Goal: Task Accomplishment & Management: Use online tool/utility

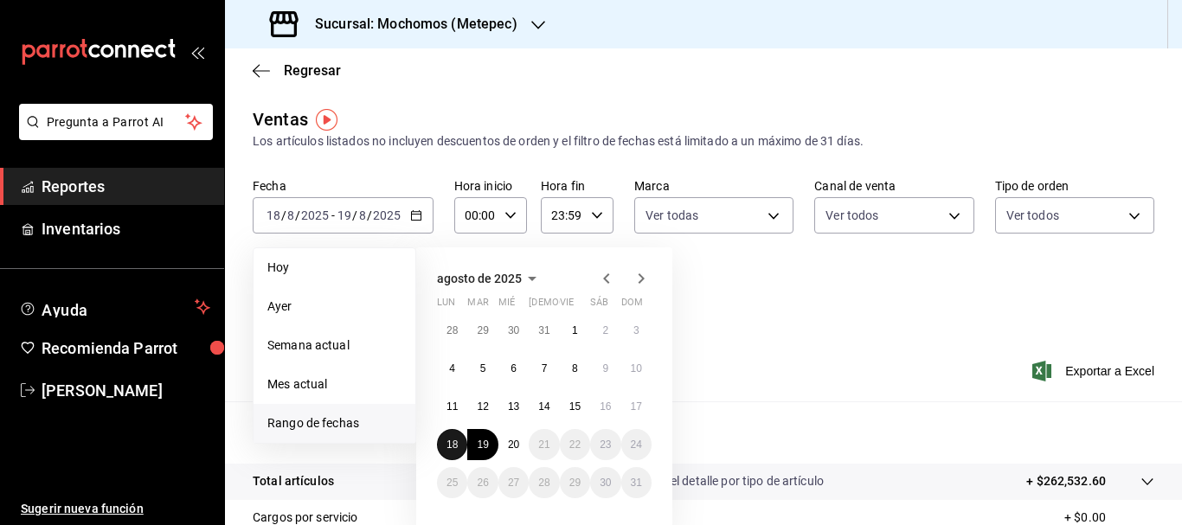
click at [452, 453] on button "18" at bounding box center [452, 444] width 30 height 31
click at [509, 452] on button "20" at bounding box center [513, 444] width 30 height 31
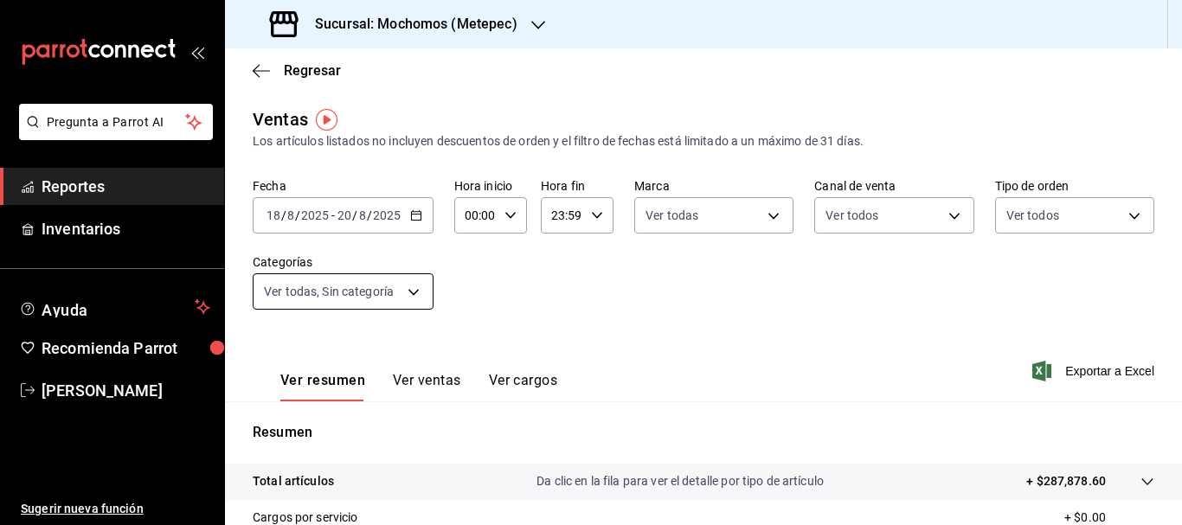
click at [414, 296] on body "Pregunta a Parrot AI Reportes Inventarios Ayuda Recomienda Parrot [PERSON_NAME]…" at bounding box center [591, 262] width 1182 height 525
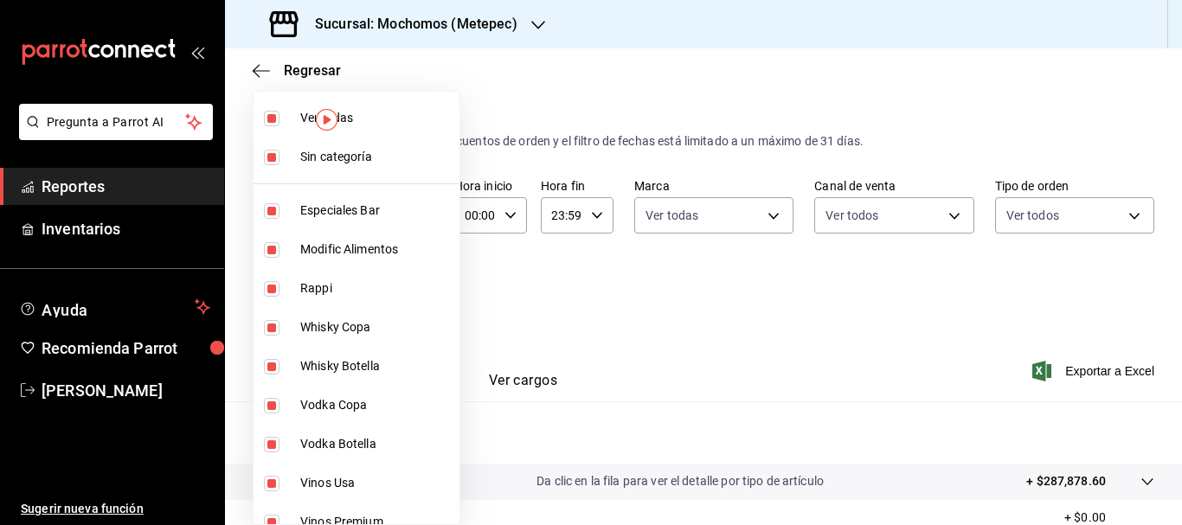
click at [768, 209] on div at bounding box center [591, 262] width 1182 height 525
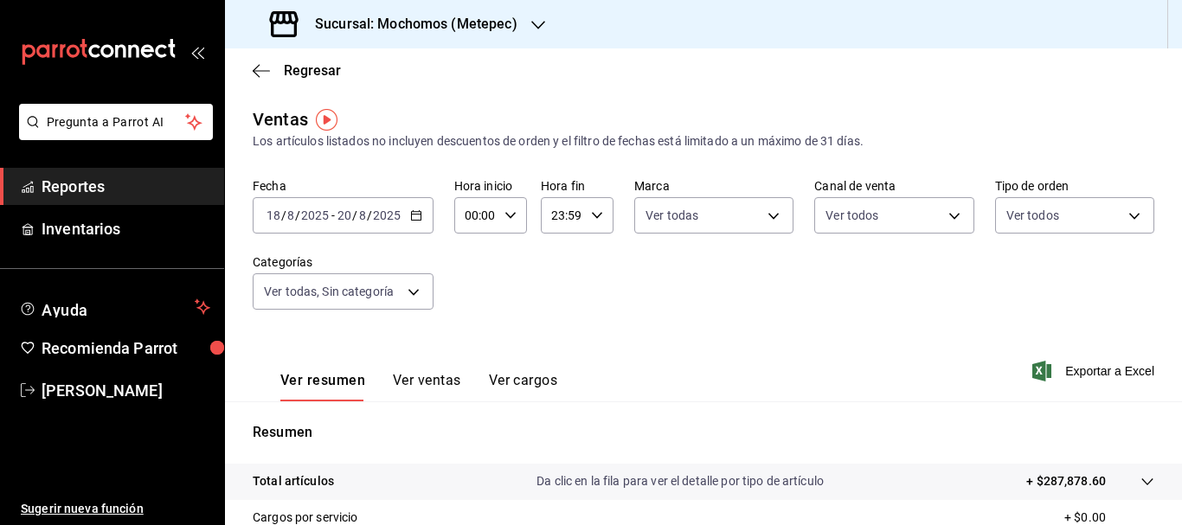
click at [768, 209] on body "Pregunta a Parrot AI Reportes Inventarios Ayuda Recomienda Parrot [PERSON_NAME]…" at bounding box center [591, 262] width 1182 height 525
click at [884, 196] on div at bounding box center [591, 262] width 1182 height 525
click at [946, 221] on body "Pregunta a Parrot AI Reportes Inventarios Ayuda Recomienda Parrot [PERSON_NAME]…" at bounding box center [591, 262] width 1182 height 525
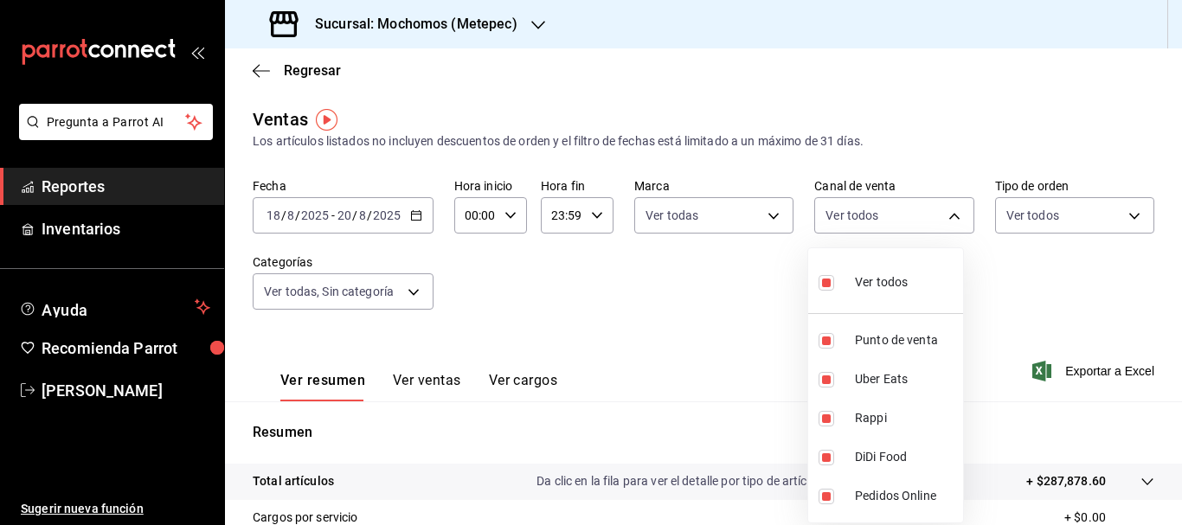
click at [1012, 216] on div at bounding box center [591, 262] width 1182 height 525
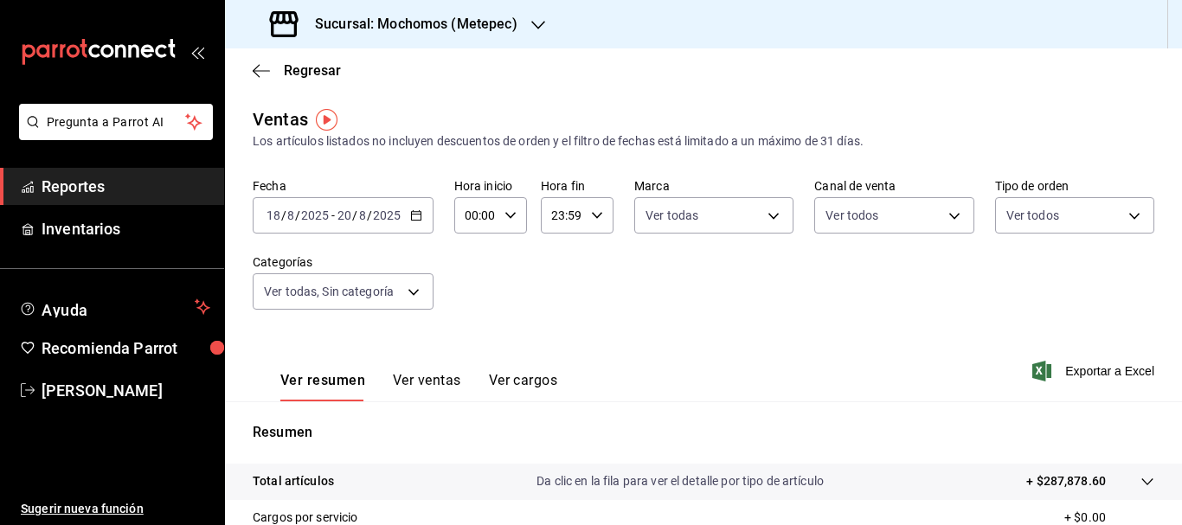
click at [1012, 216] on body "Pregunta a Parrot AI Reportes Inventarios Ayuda Recomienda Parrot [PERSON_NAME]…" at bounding box center [591, 262] width 1182 height 525
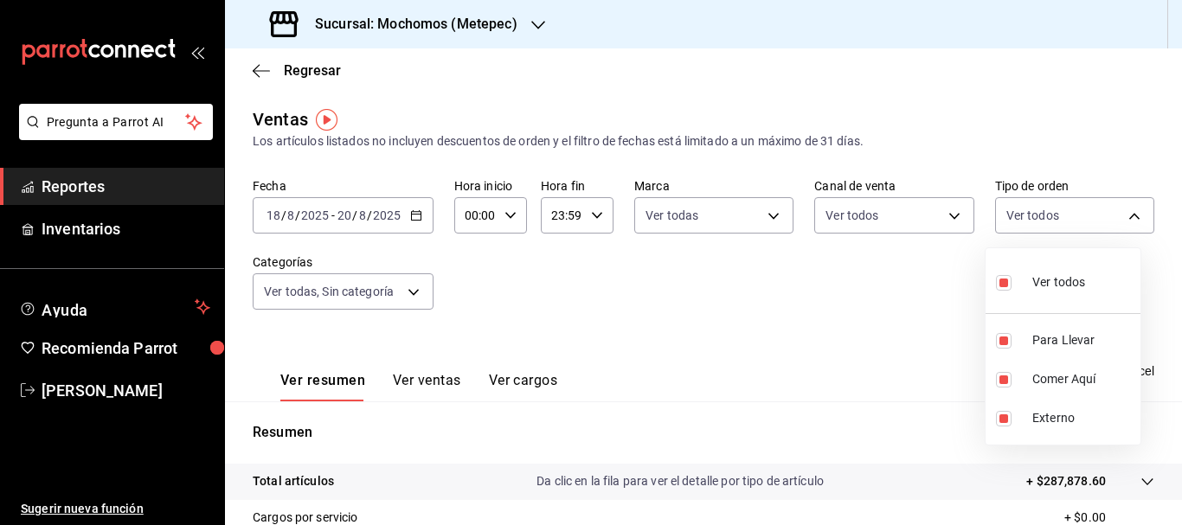
click at [890, 419] on div at bounding box center [591, 262] width 1182 height 525
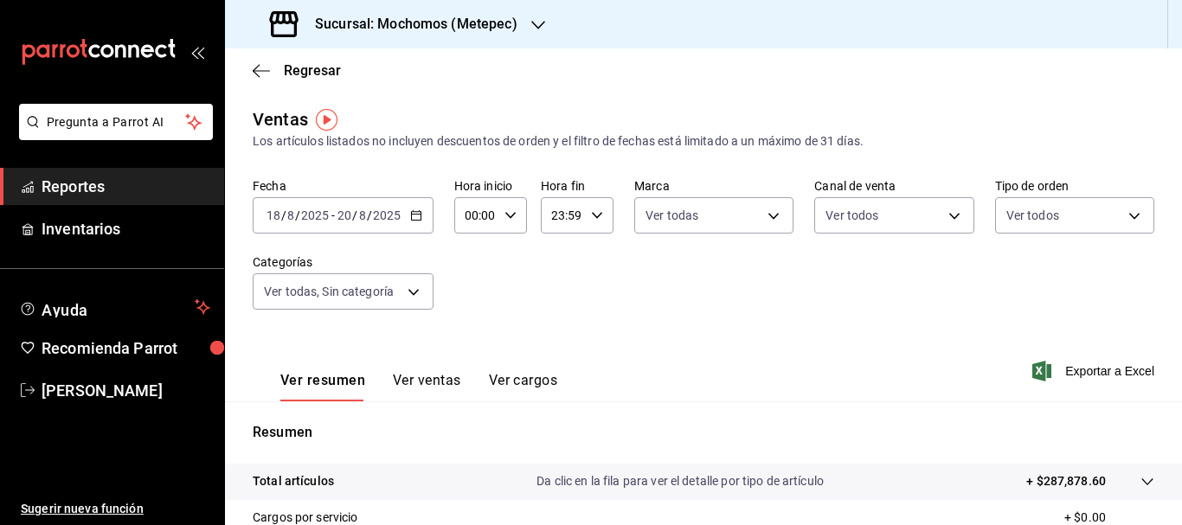
click at [890, 419] on div at bounding box center [591, 262] width 1182 height 525
click at [1078, 376] on span "Exportar a Excel" at bounding box center [1095, 371] width 119 height 21
click at [1052, 368] on span "Exportar a Excel" at bounding box center [1095, 371] width 119 height 21
click at [1116, 385] on div "Ver resumen Ver ventas Ver cargos Exportar a Excel" at bounding box center [703, 366] width 957 height 71
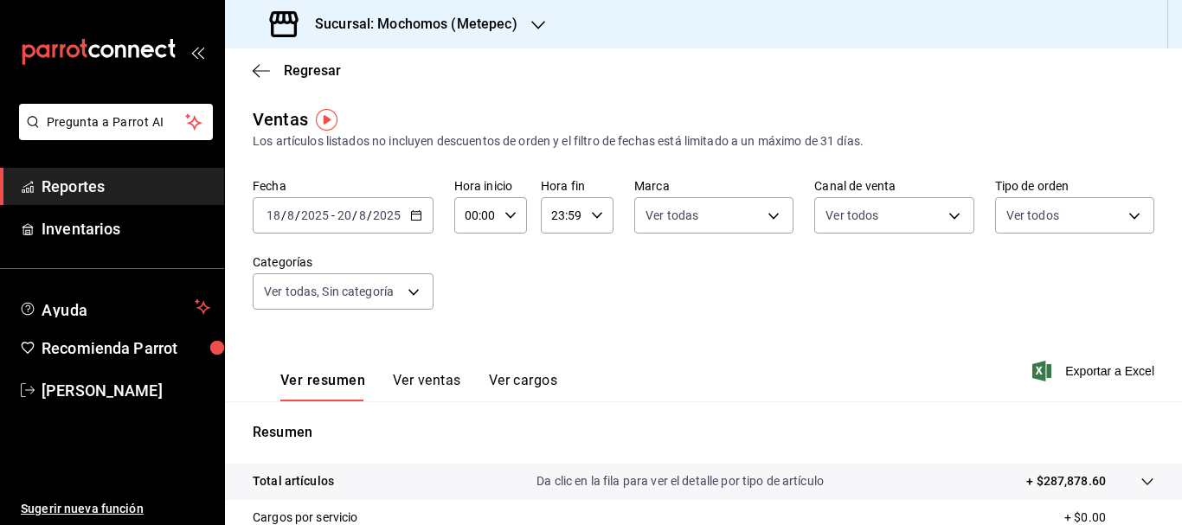
click at [1059, 357] on div "Ver resumen Ver ventas Ver cargos Exportar a Excel" at bounding box center [703, 366] width 957 height 71
click at [1082, 370] on span "Exportar a Excel" at bounding box center [1095, 371] width 119 height 21
click at [267, 213] on input "18" at bounding box center [274, 216] width 16 height 14
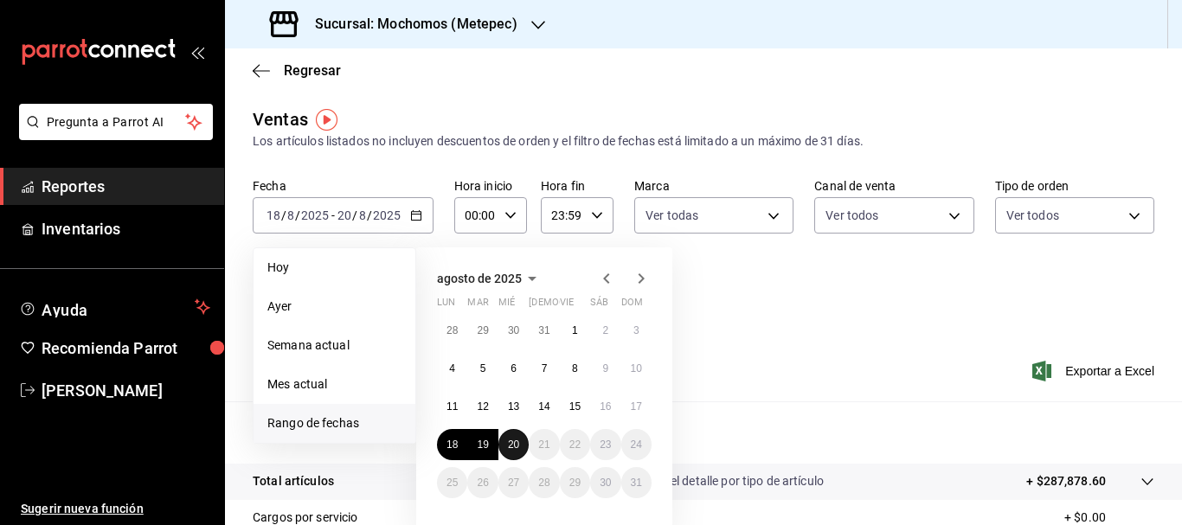
click at [518, 440] on abbr "20" at bounding box center [513, 445] width 11 height 12
click at [518, 440] on p "Resumen" at bounding box center [704, 432] width 902 height 21
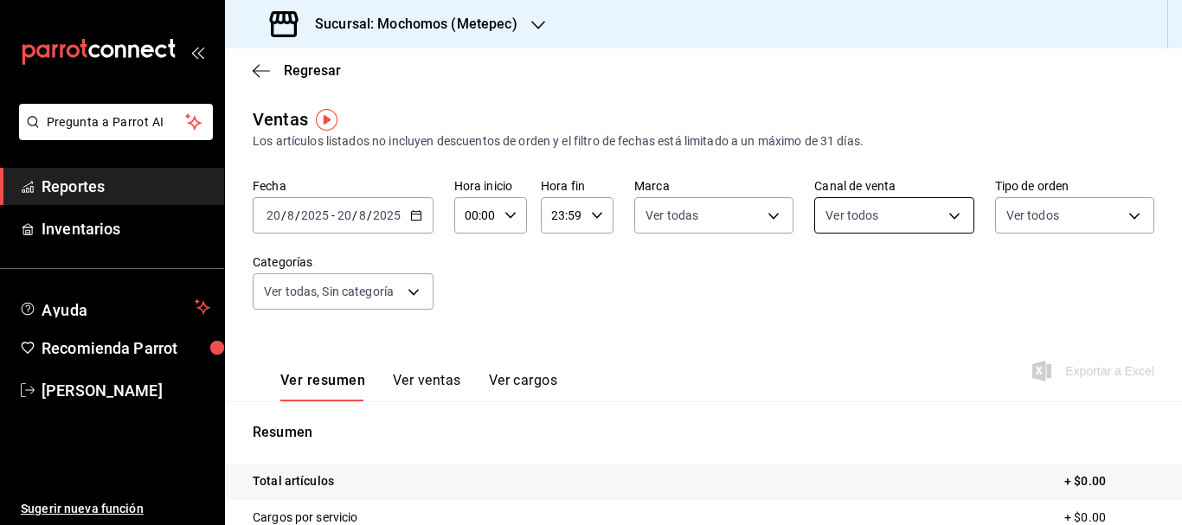
click at [940, 215] on body "Pregunta a Parrot AI Reportes Inventarios Ayuda Recomienda Parrot [PERSON_NAME]…" at bounding box center [591, 262] width 1182 height 525
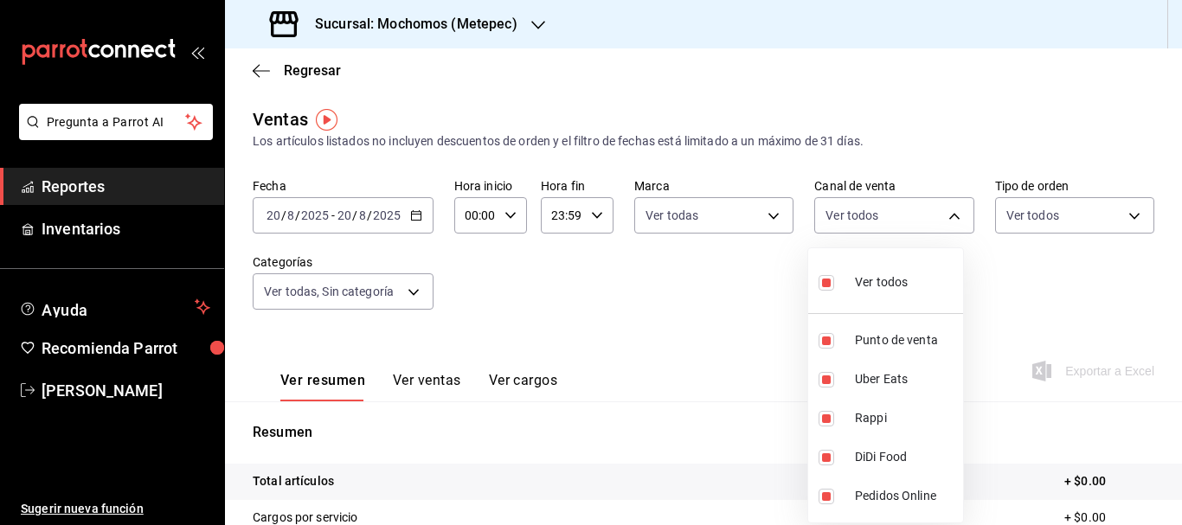
click at [1045, 312] on div at bounding box center [591, 262] width 1182 height 525
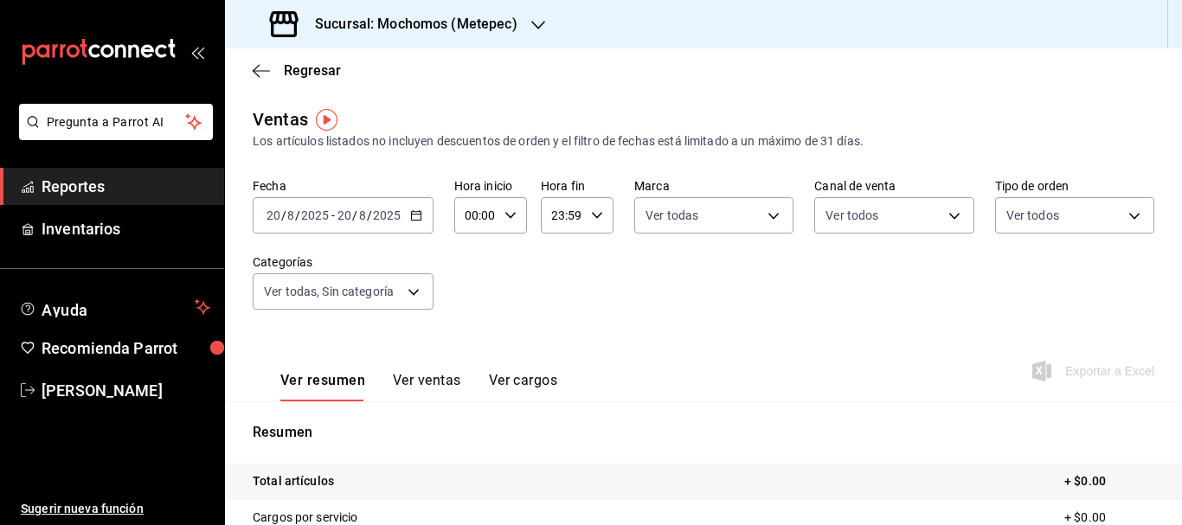
click at [274, 217] on input "20" at bounding box center [274, 216] width 16 height 14
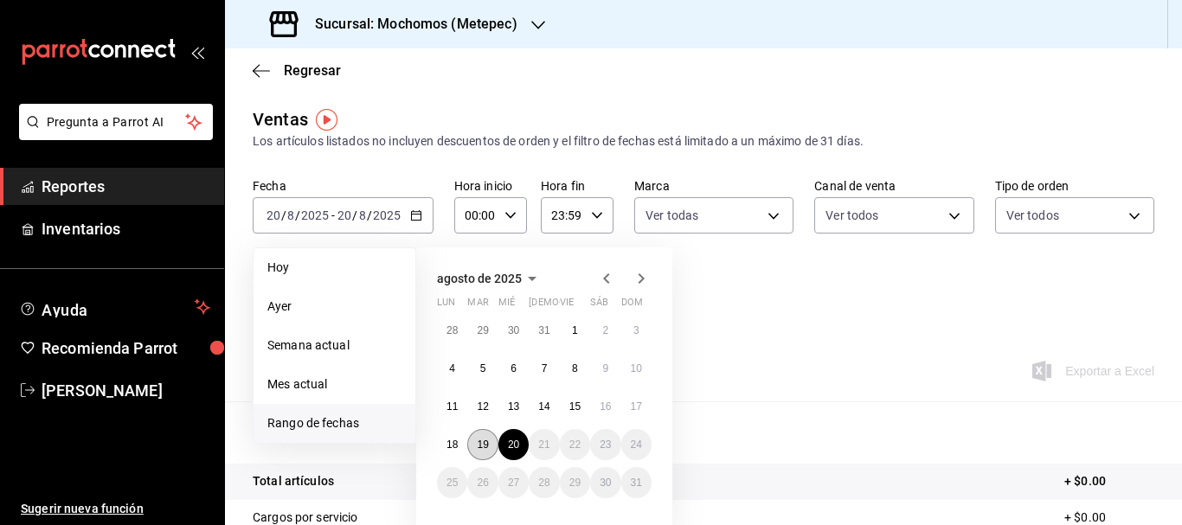
click at [485, 440] on abbr "19" at bounding box center [482, 445] width 11 height 12
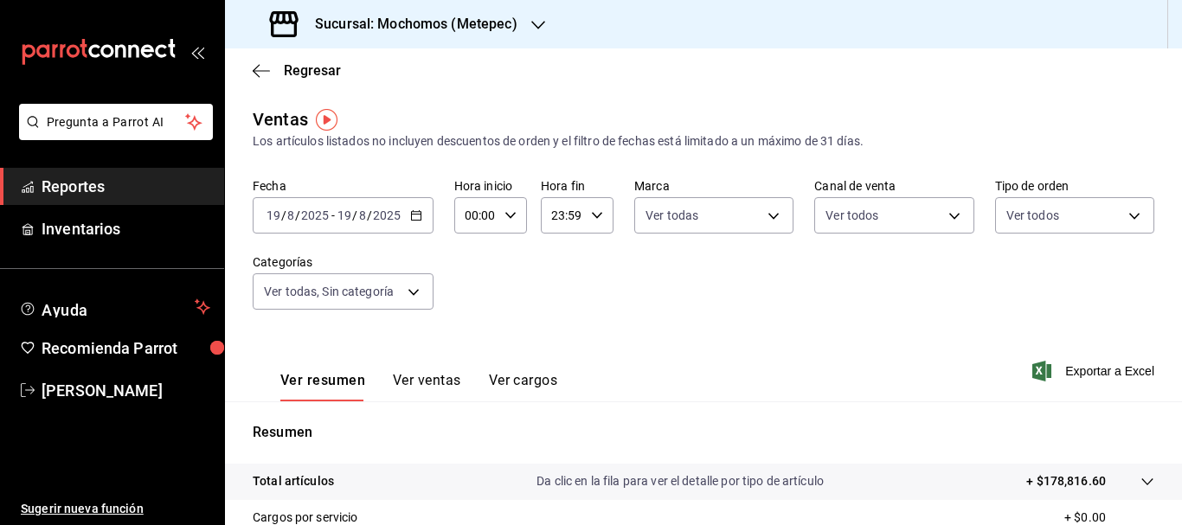
click at [278, 213] on input "19" at bounding box center [274, 216] width 16 height 14
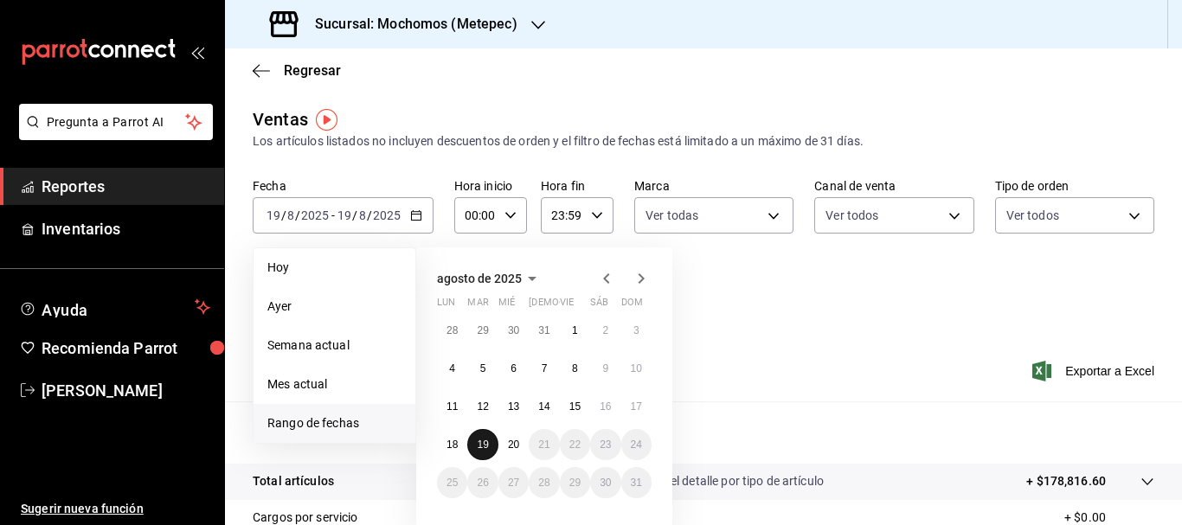
click at [489, 445] on button "19" at bounding box center [482, 444] width 30 height 31
click at [516, 448] on abbr "20" at bounding box center [513, 445] width 11 height 12
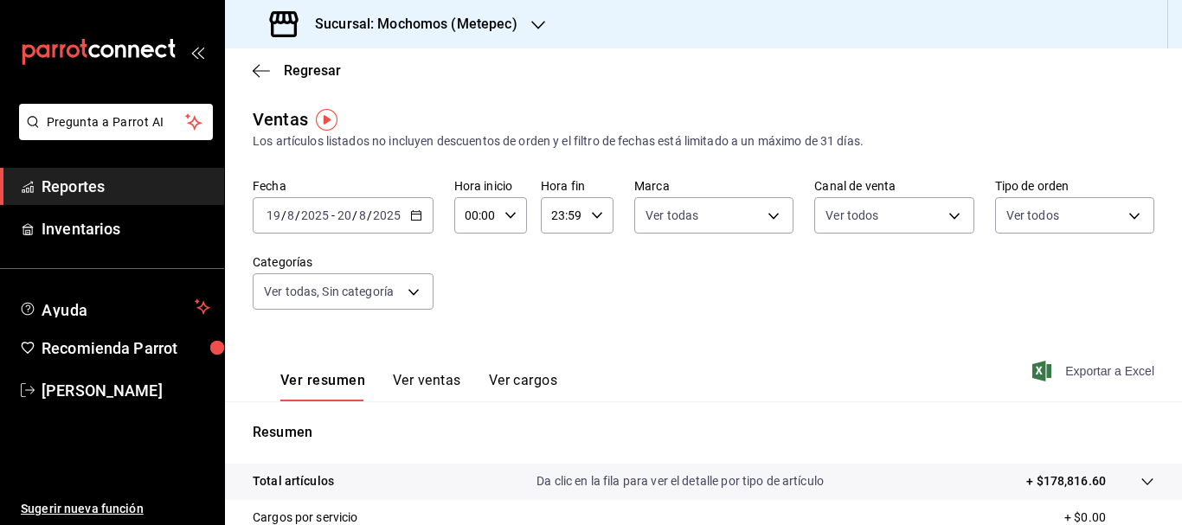
click at [1099, 368] on span "Exportar a Excel" at bounding box center [1095, 371] width 119 height 21
